Goal: Information Seeking & Learning: Learn about a topic

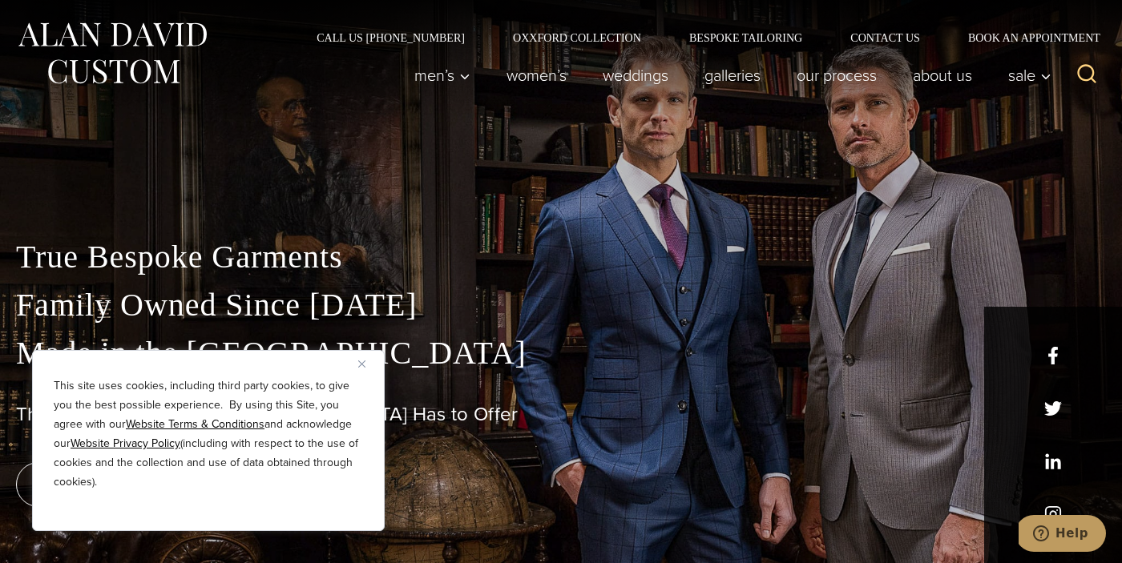
click at [357, 363] on div "This site uses cookies, including third party cookies, to give you the best pos…" at bounding box center [208, 440] width 353 height 181
click at [359, 363] on img "Close" at bounding box center [361, 364] width 7 height 7
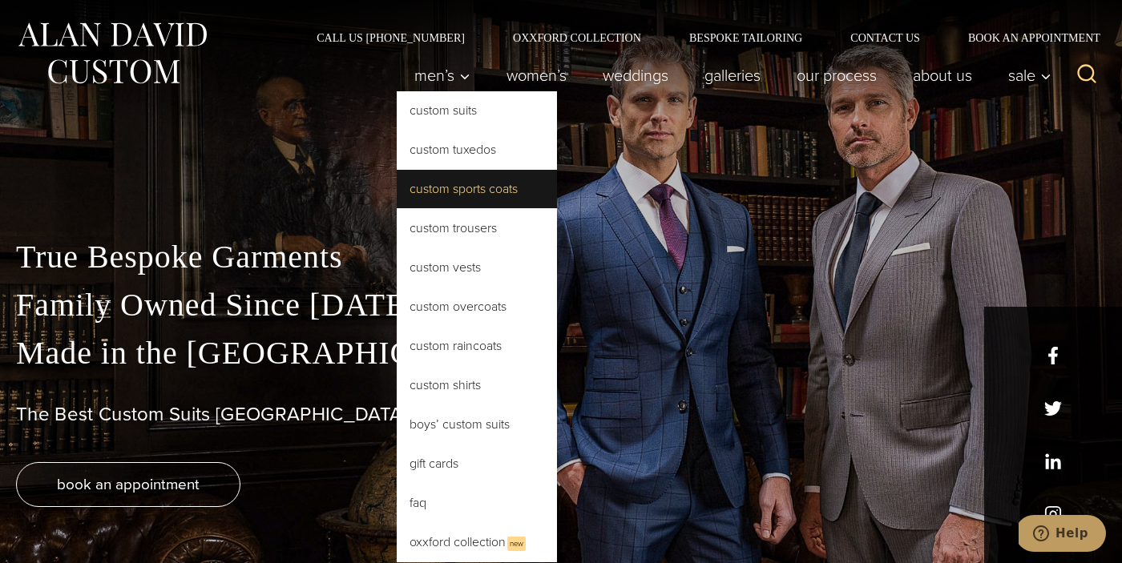
click at [437, 190] on link "Custom Sports Coats" at bounding box center [477, 189] width 160 height 38
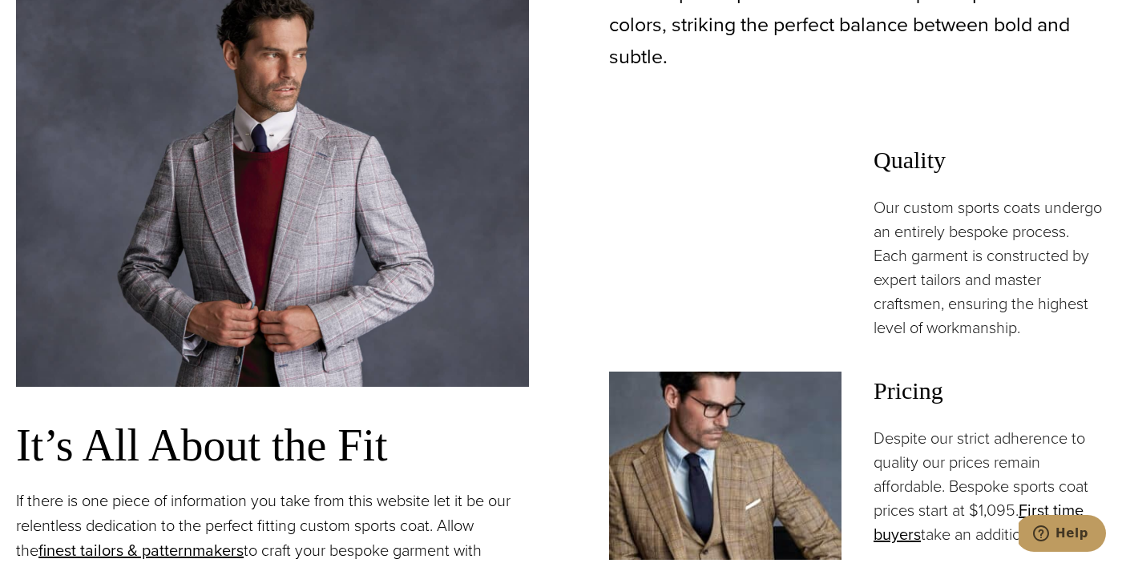
scroll to position [1026, 0]
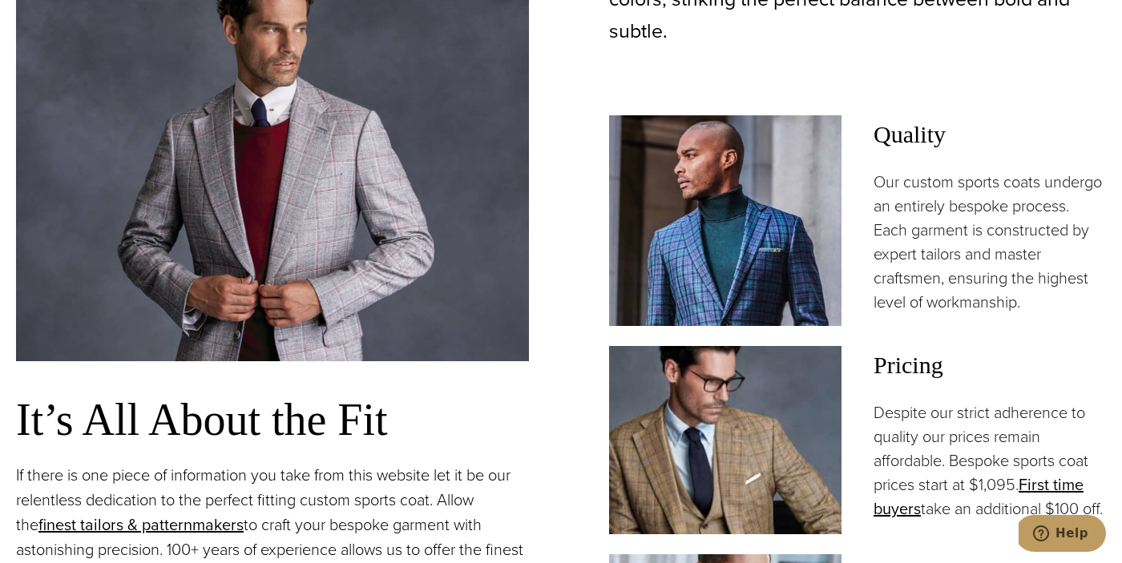
click at [922, 385] on span "Pricing" at bounding box center [989, 365] width 232 height 38
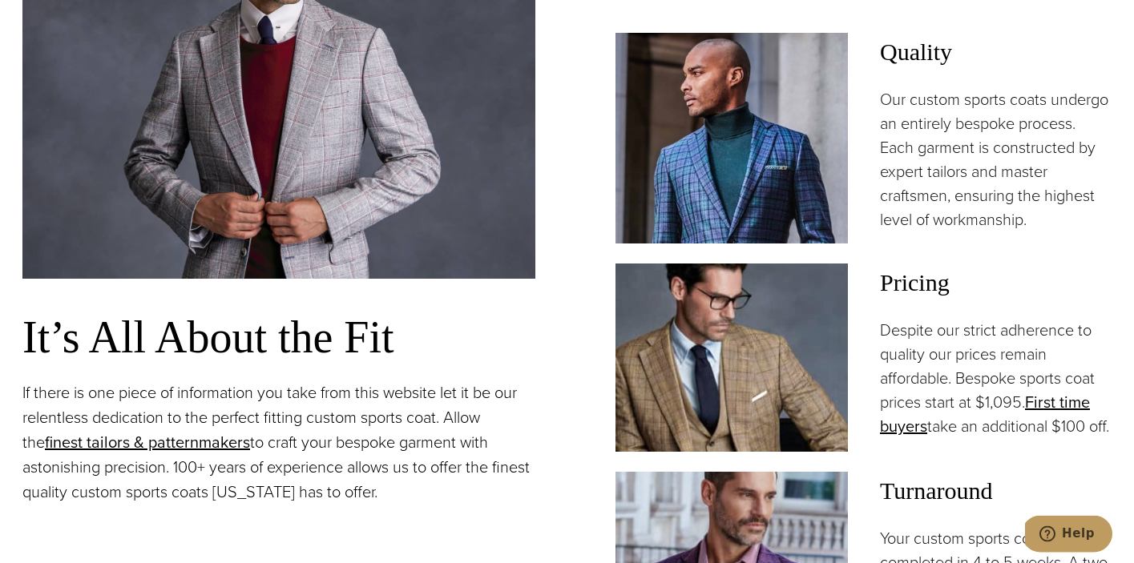
scroll to position [1115, 0]
